Goal: Entertainment & Leisure: Consume media (video, audio)

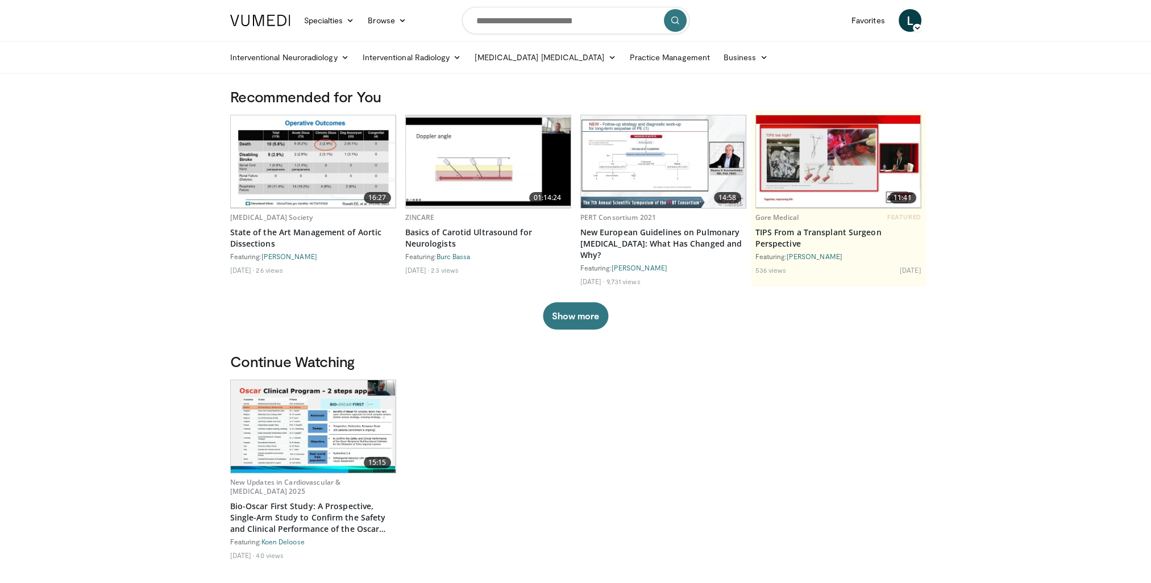
click at [326, 427] on img at bounding box center [313, 426] width 165 height 93
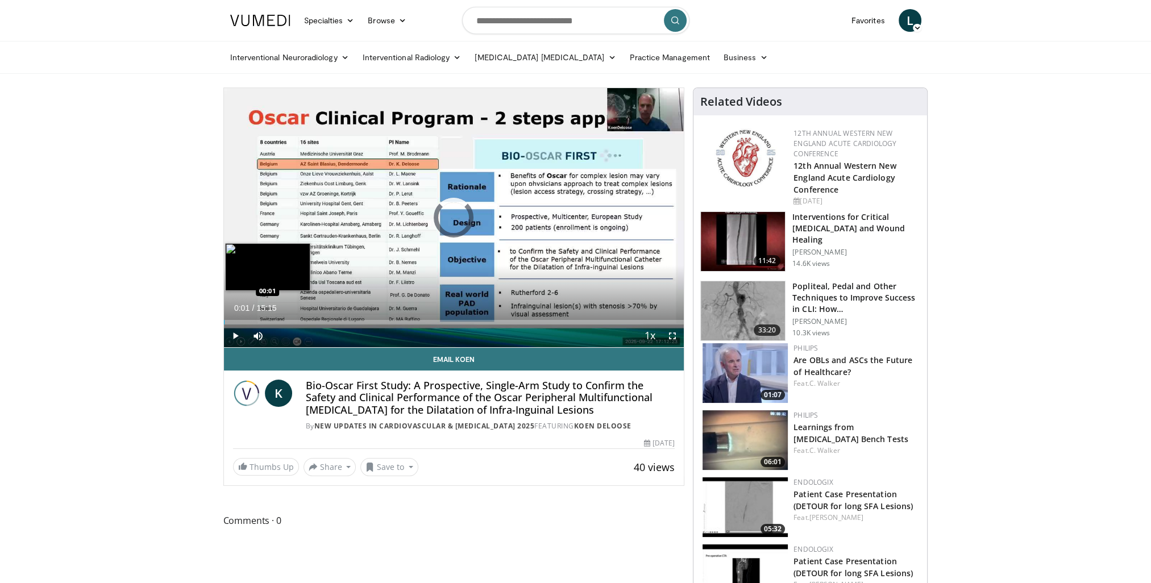
click at [224, 323] on div "Loaded : 0.00% 00:01 00:01" at bounding box center [454, 322] width 460 height 5
click at [226, 323] on div "Progress Bar" at bounding box center [234, 322] width 20 height 5
click at [672, 338] on span "Video Player" at bounding box center [672, 336] width 23 height 23
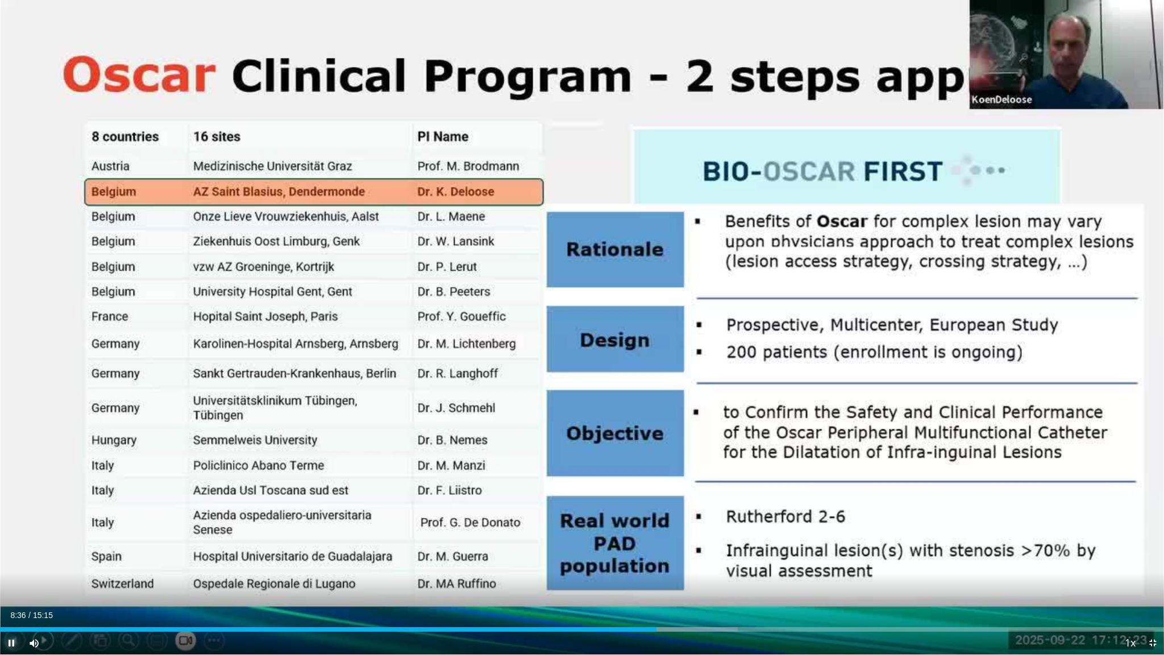
click at [9, 583] on span "Video Player" at bounding box center [11, 642] width 23 height 23
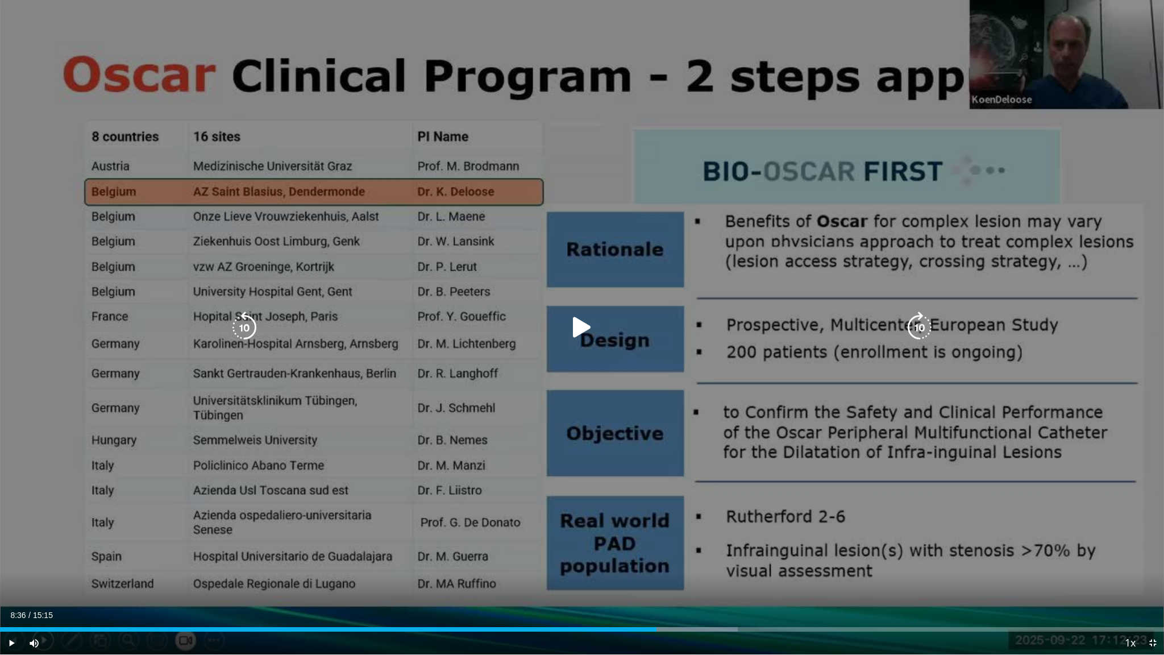
click at [581, 327] on icon "Video Player" at bounding box center [582, 327] width 32 height 32
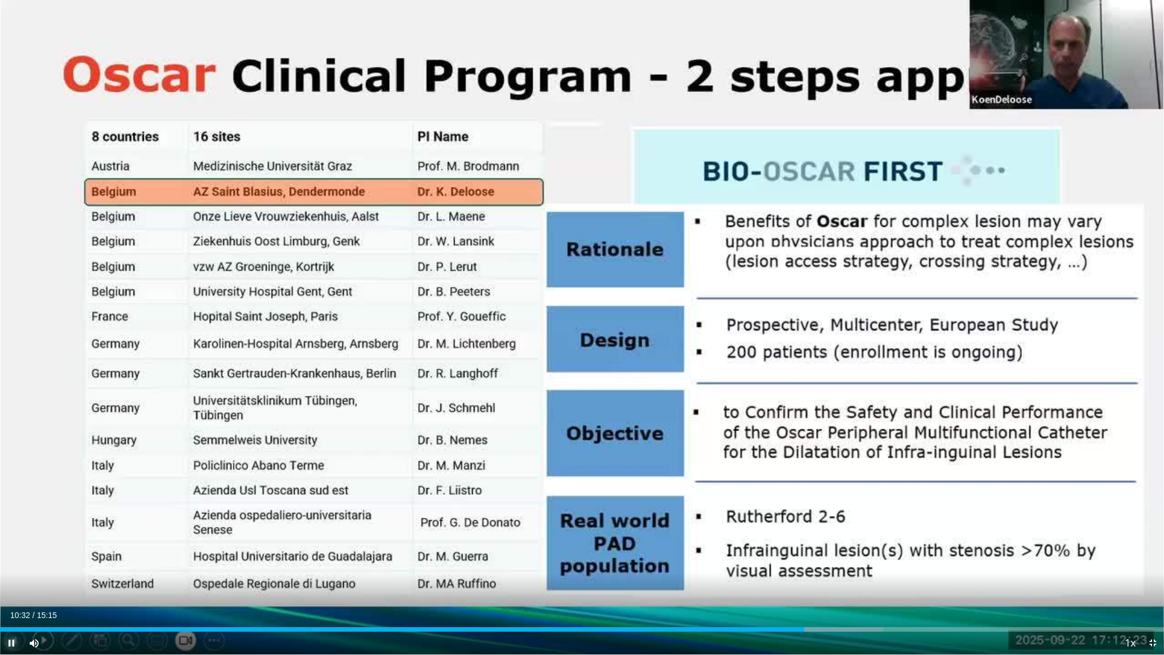
click at [9, 583] on span "Video Player" at bounding box center [11, 642] width 23 height 23
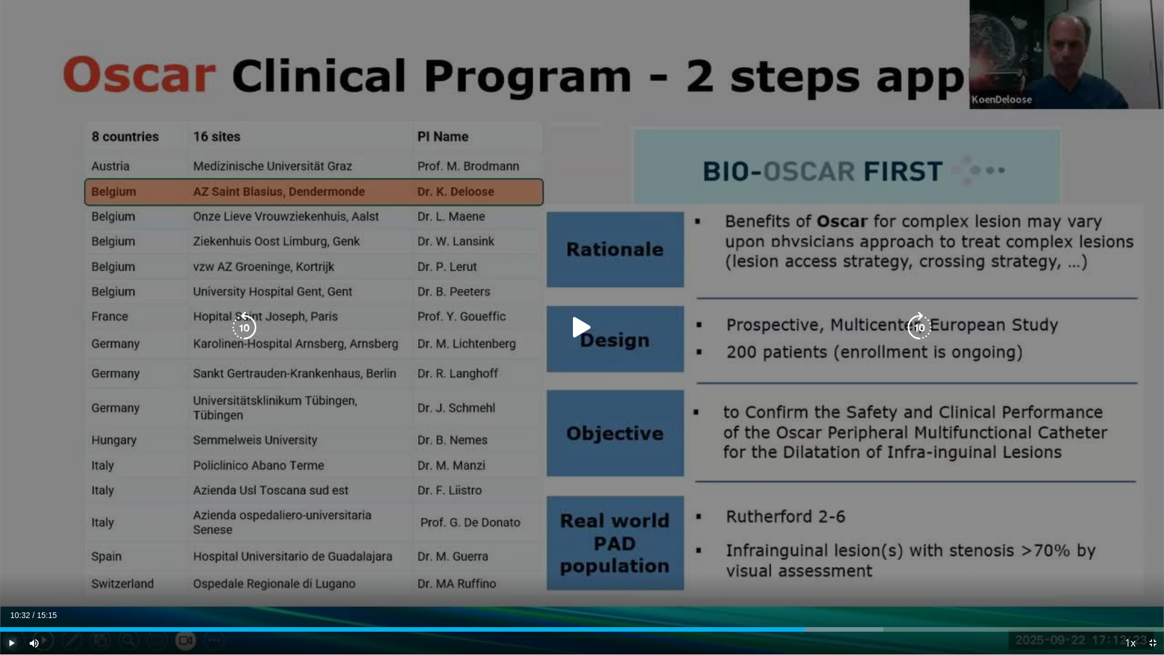
click at [9, 583] on span "Video Player" at bounding box center [11, 642] width 23 height 23
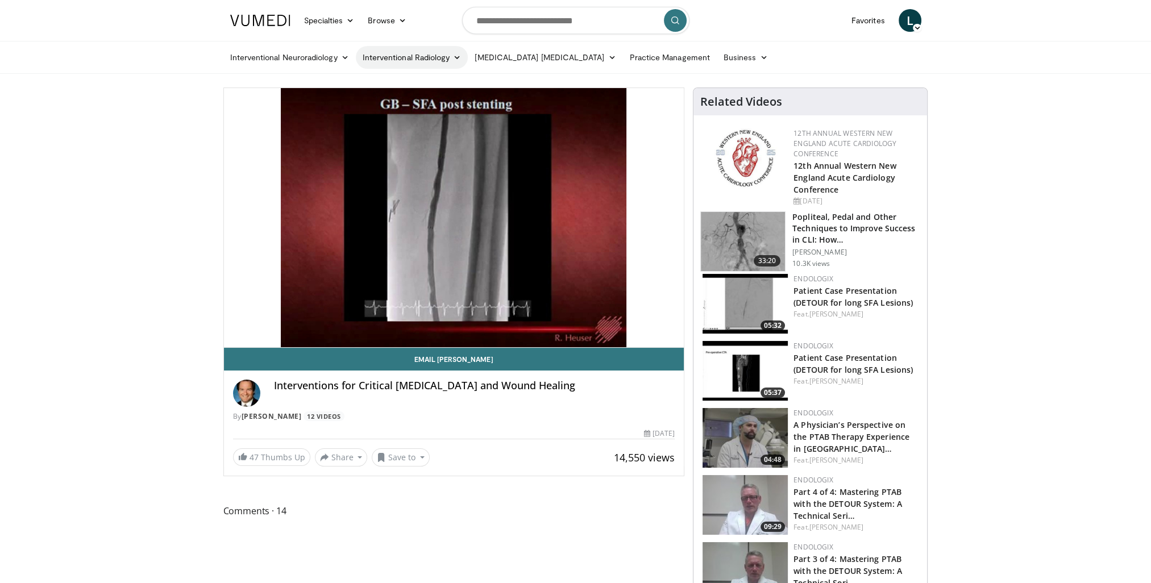
click at [413, 58] on link "Interventional Radiology" at bounding box center [412, 57] width 113 height 23
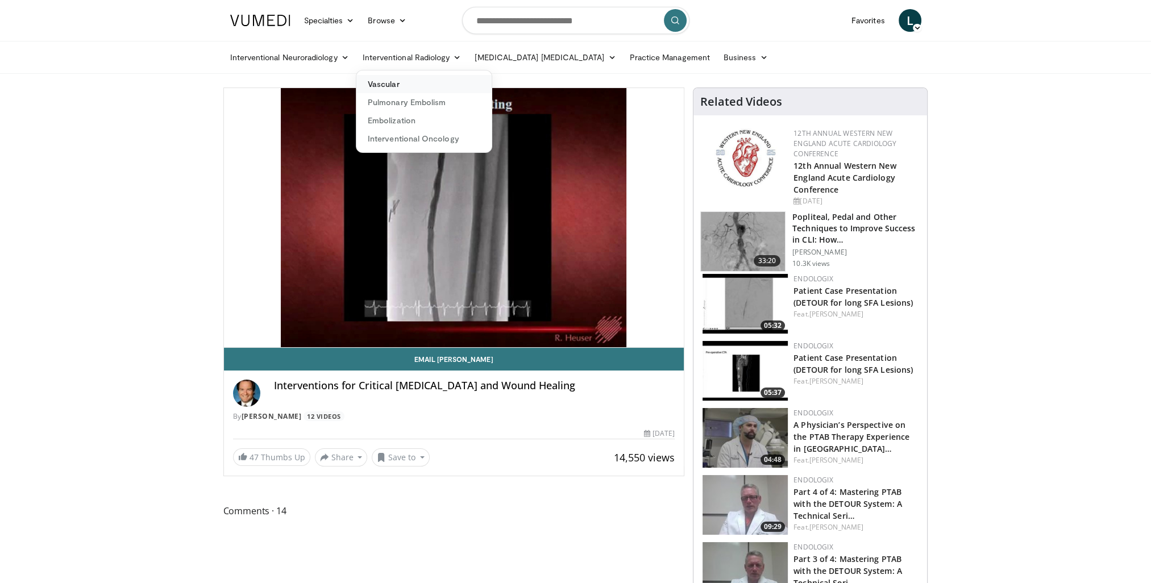
click at [393, 85] on link "Vascular" at bounding box center [423, 84] width 135 height 18
